Goal: Task Accomplishment & Management: Use online tool/utility

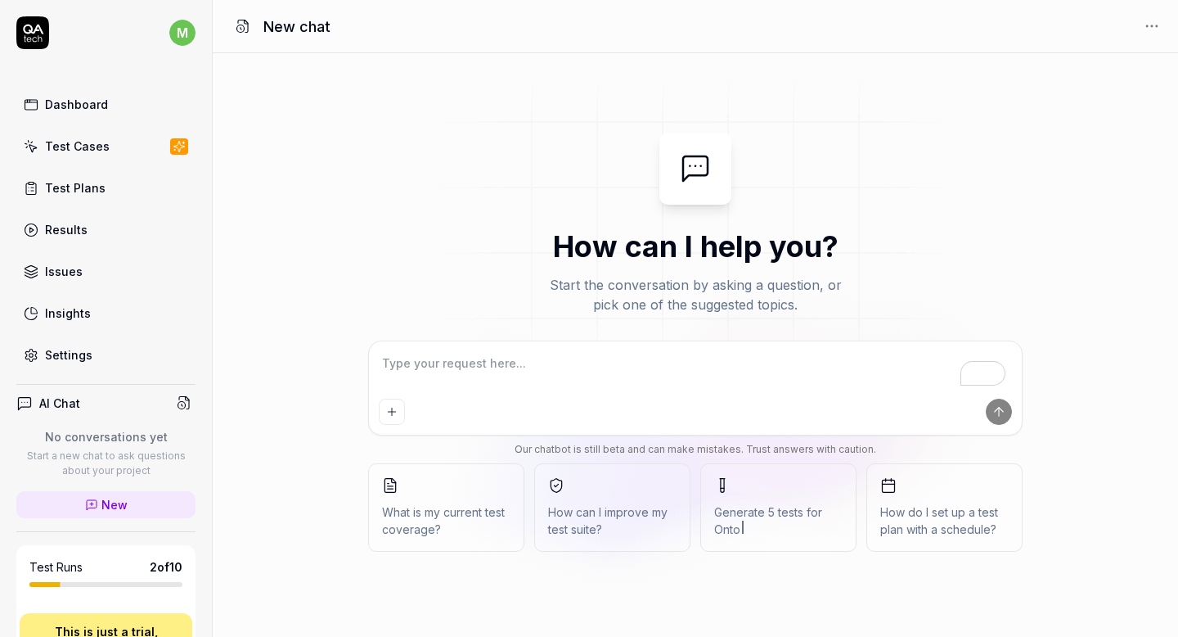
type textarea "*"
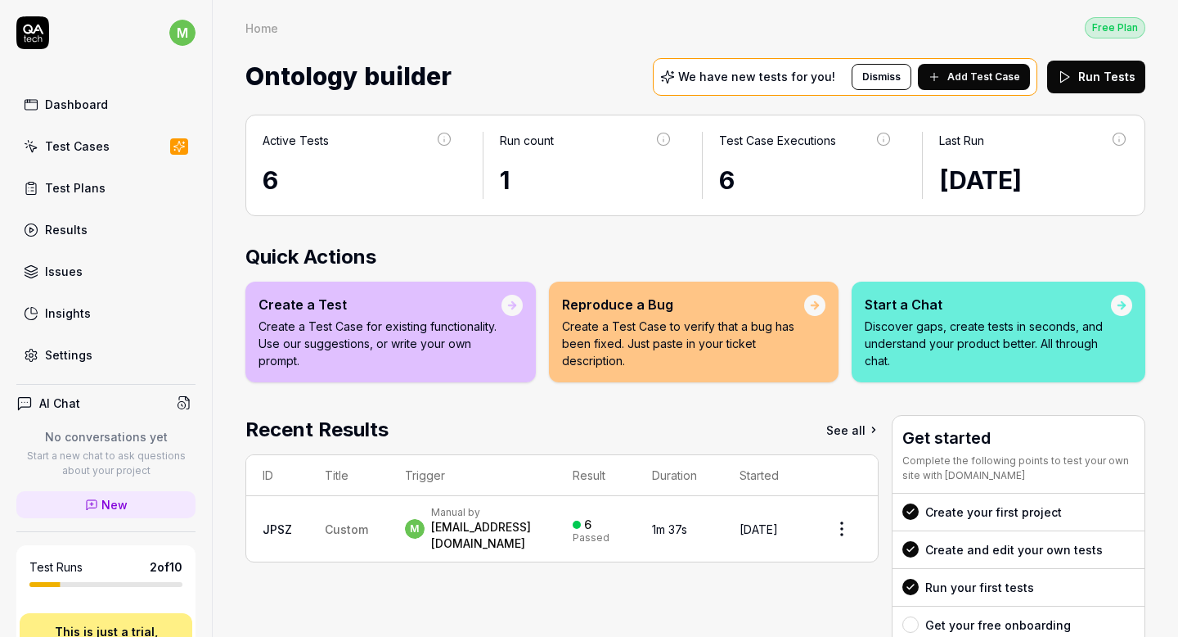
click at [108, 142] on link "Test Cases" at bounding box center [105, 146] width 179 height 32
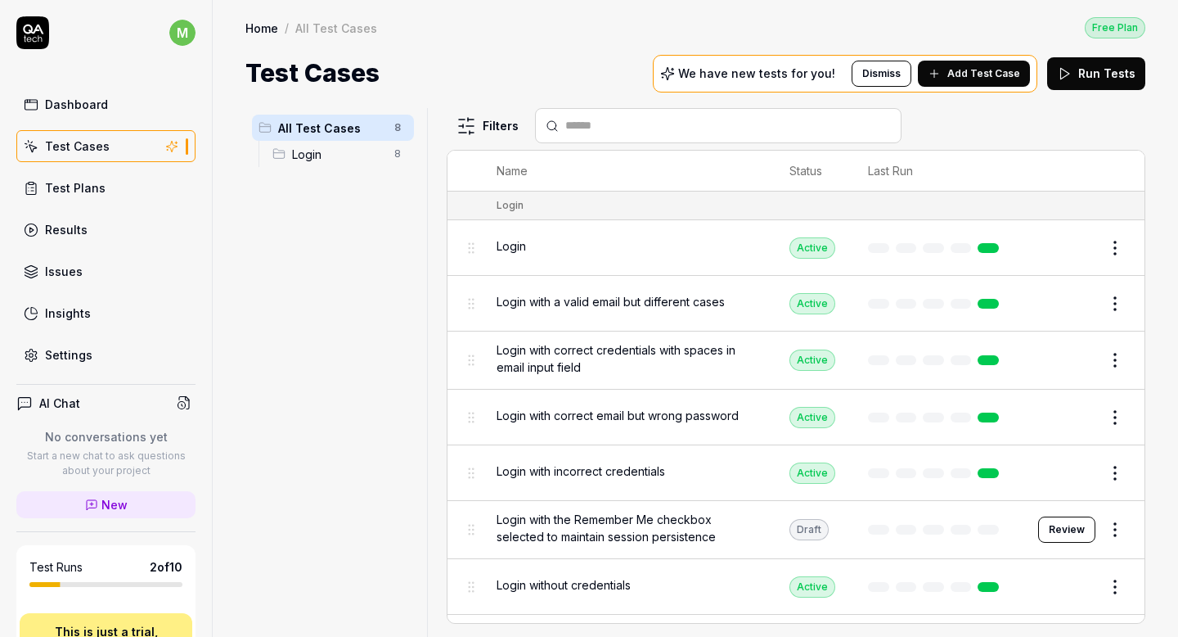
click at [965, 78] on span "Add Test Case" at bounding box center [983, 73] width 73 height 15
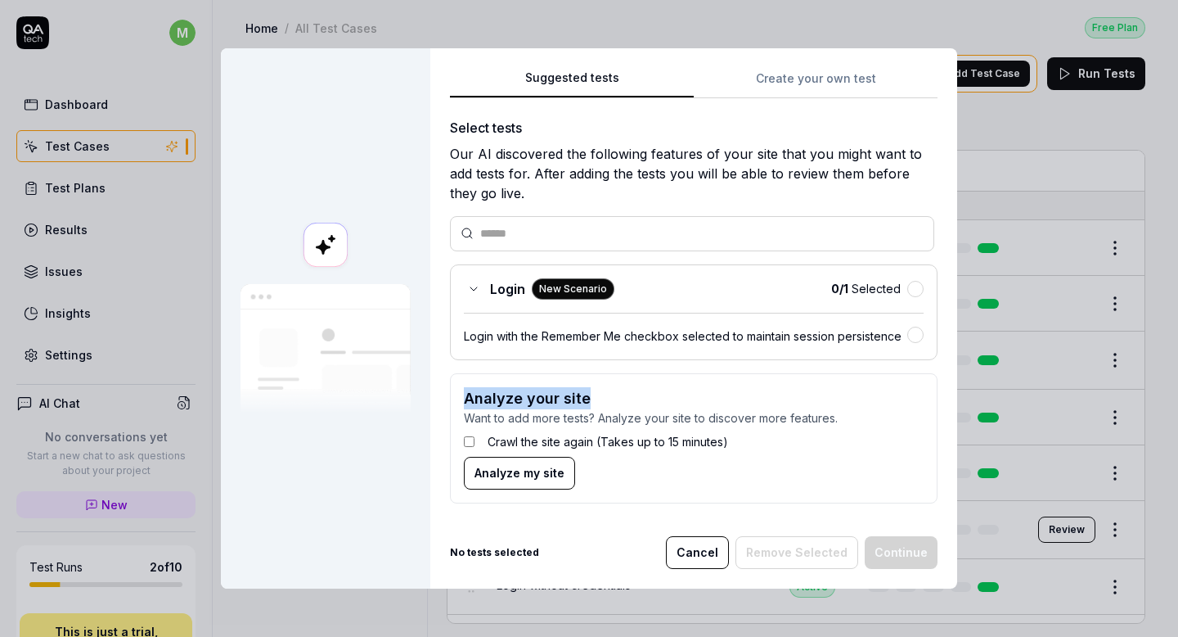
drag, startPoint x: 462, startPoint y: 400, endPoint x: 630, endPoint y: 400, distance: 167.7
click at [631, 400] on form "Analyze your site Want to add more tests? Analyze your site to discover more fe…" at bounding box center [694, 438] width 488 height 130
click at [597, 389] on h3 "Analyze your site" at bounding box center [694, 398] width 460 height 22
click at [697, 557] on button "Cancel" at bounding box center [697, 552] width 63 height 33
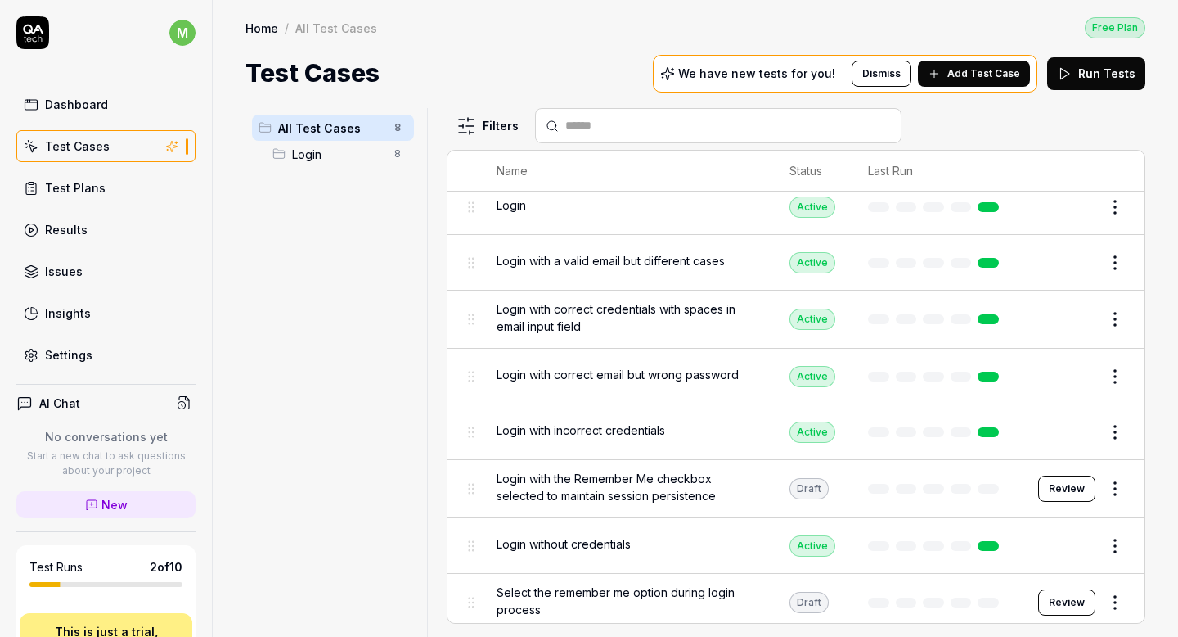
scroll to position [43, 0]
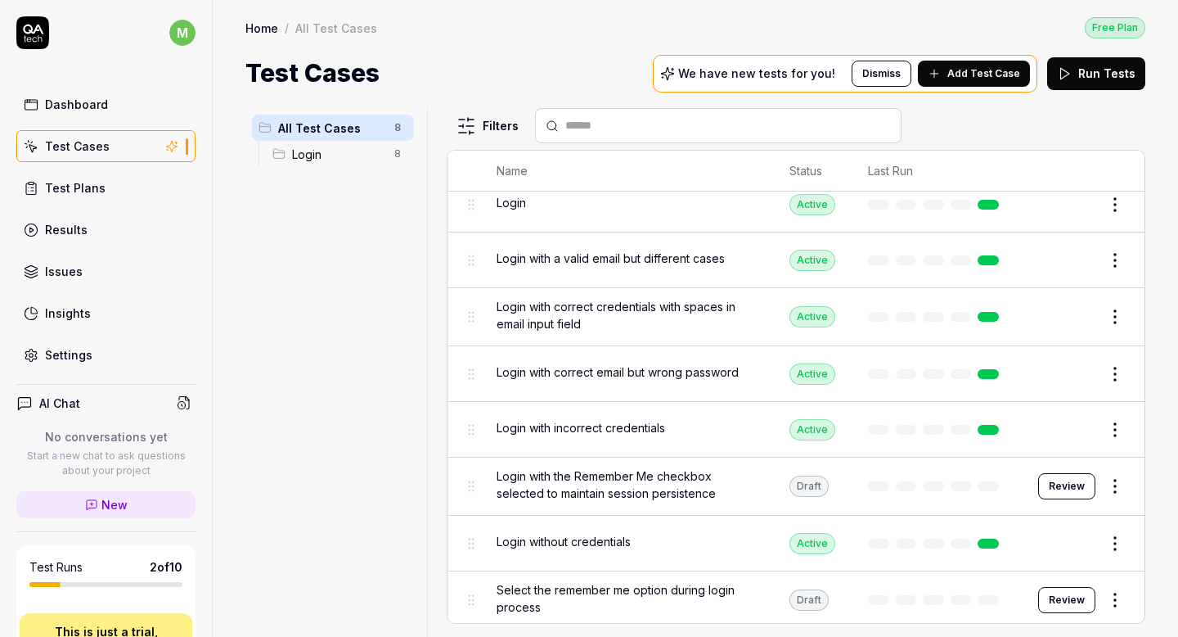
click at [597, 475] on span "Login with the Remember Me checkbox selected to maintain session persistence" at bounding box center [627, 484] width 260 height 34
